Goal: Navigation & Orientation: Find specific page/section

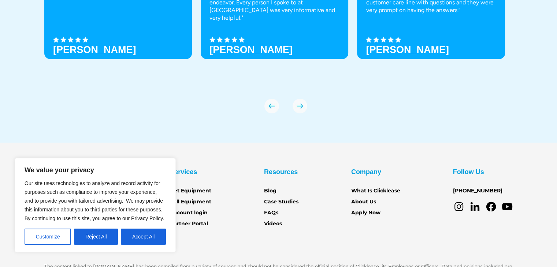
scroll to position [2609, 0]
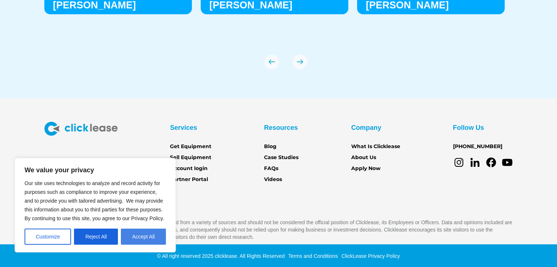
click at [142, 235] on button "Accept All" at bounding box center [143, 237] width 45 height 16
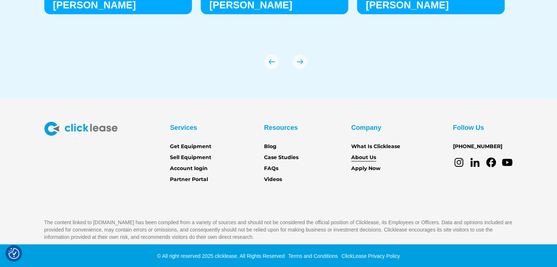
click at [367, 158] on link "About Us" at bounding box center [363, 158] width 25 height 8
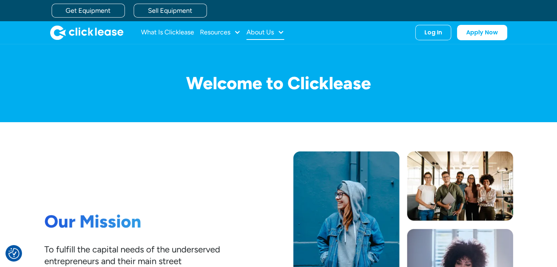
click at [265, 32] on div "About Us" at bounding box center [259, 32] width 27 height 0
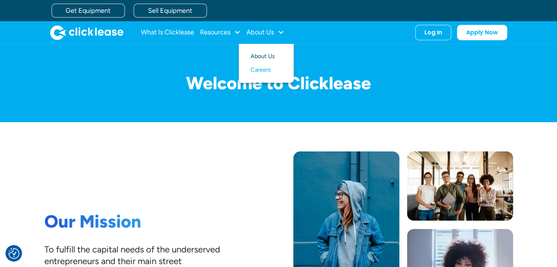
click at [262, 57] on link "About Us" at bounding box center [265, 57] width 31 height 14
